Goal: Task Accomplishment & Management: Complete application form

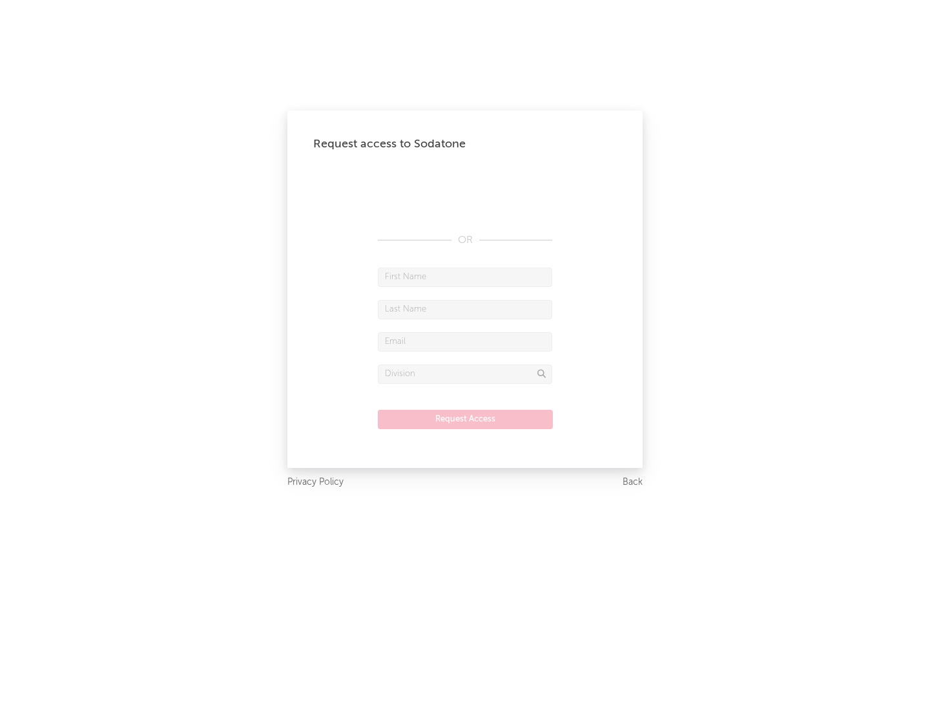
click at [465, 277] on input "text" at bounding box center [465, 276] width 174 height 19
type input "[PERSON_NAME]"
click at [465, 309] on input "text" at bounding box center [465, 309] width 174 height 19
type input "[PERSON_NAME]"
click at [465, 341] on input "text" at bounding box center [465, 341] width 174 height 19
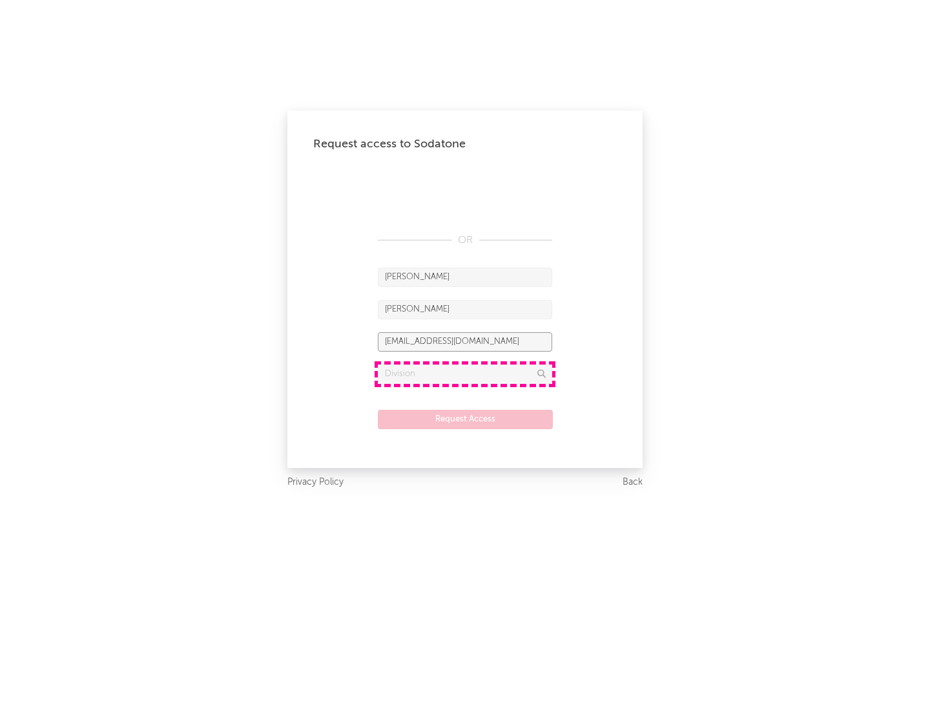
type input "[EMAIL_ADDRESS][DOMAIN_NAME]"
click at [465, 373] on input "text" at bounding box center [465, 373] width 174 height 19
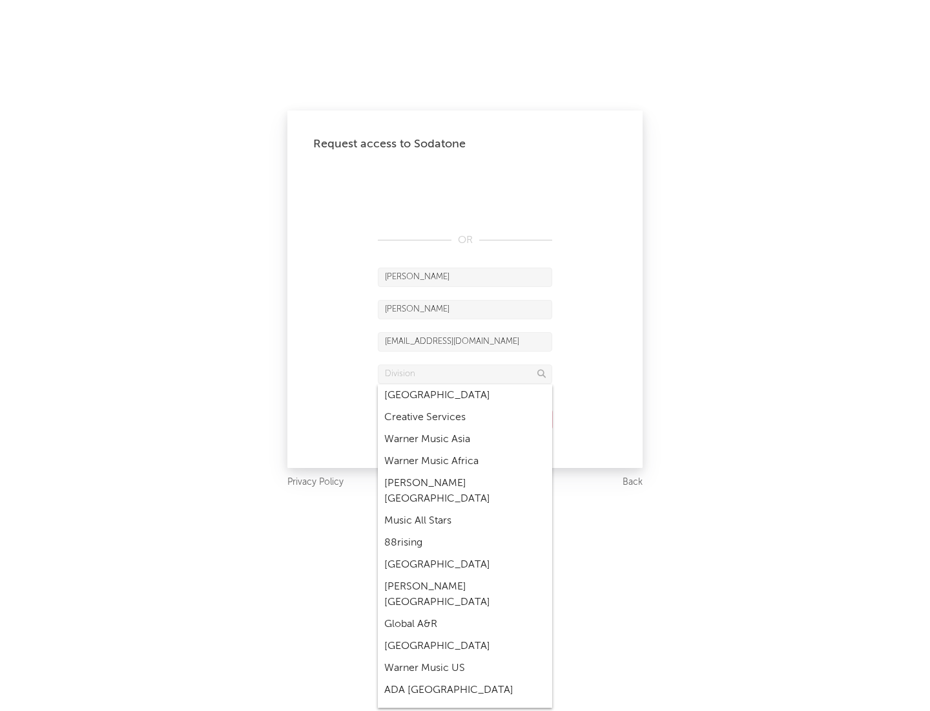
click at [465, 510] on div "Music All Stars" at bounding box center [465, 521] width 174 height 22
type input "Music All Stars"
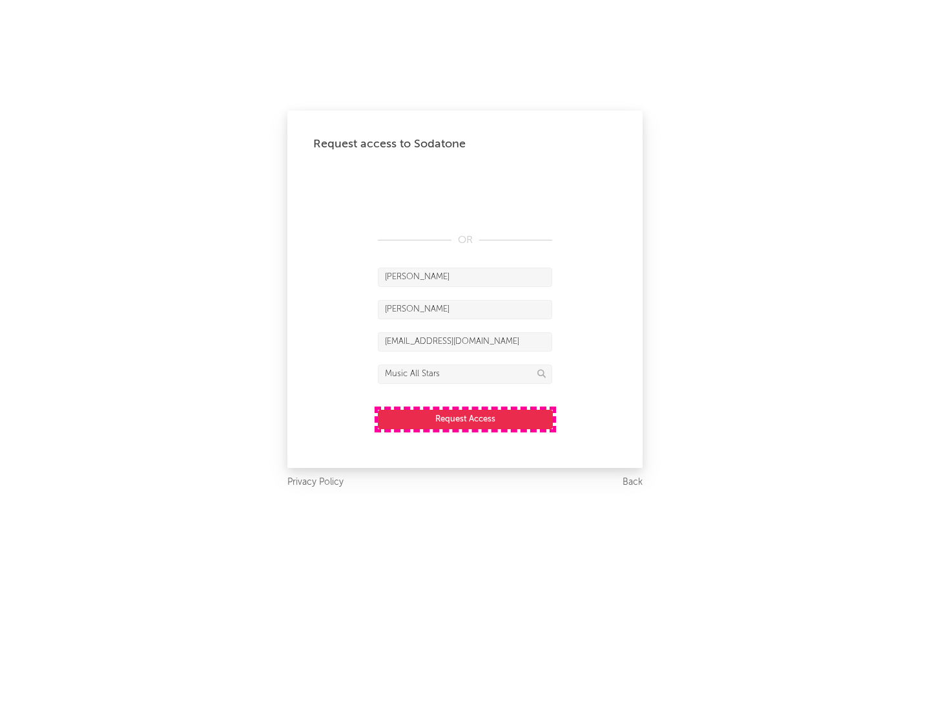
click at [465, 419] on button "Request Access" at bounding box center [465, 419] width 175 height 19
